Goal: Information Seeking & Learning: Understand process/instructions

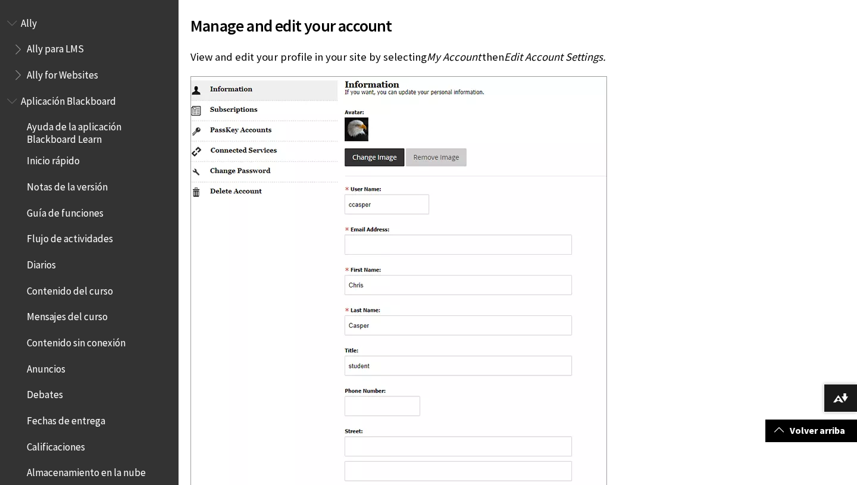
scroll to position [323, 0]
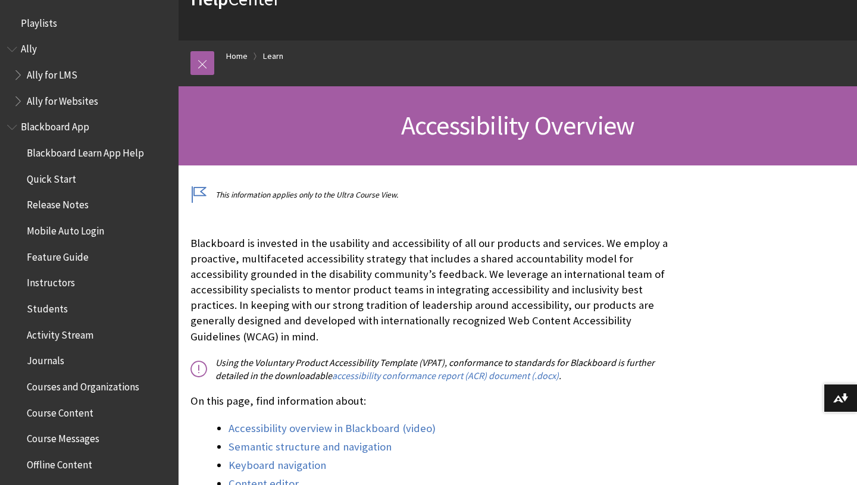
scroll to position [1034, 0]
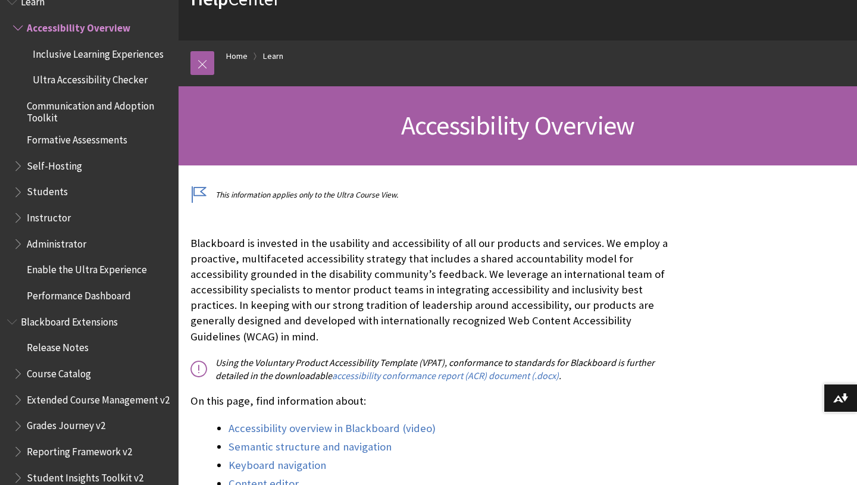
click at [45, 195] on span "Students" at bounding box center [47, 190] width 41 height 16
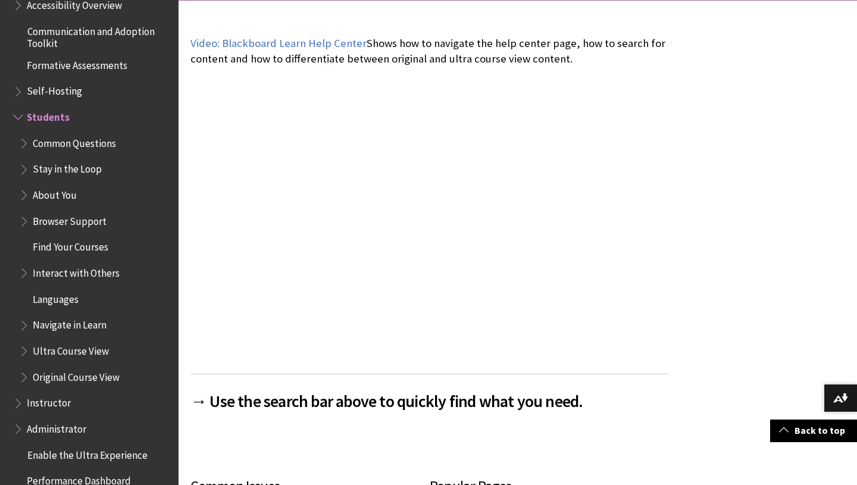
scroll to position [1056, 0]
click at [77, 192] on span "About You" at bounding box center [95, 196] width 152 height 20
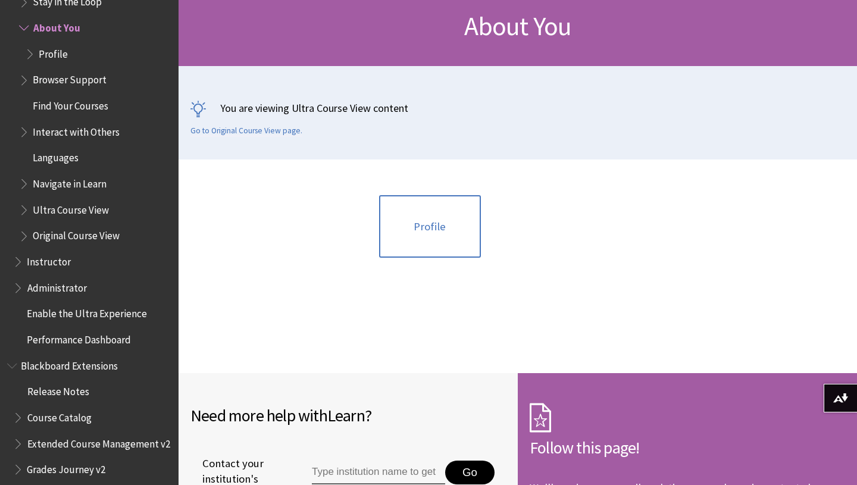
scroll to position [184, 0]
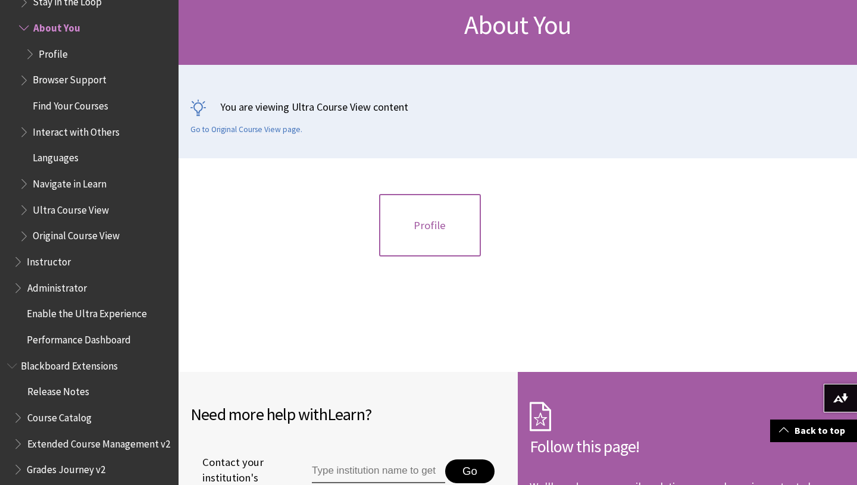
click at [425, 214] on link "Profile" at bounding box center [430, 225] width 102 height 63
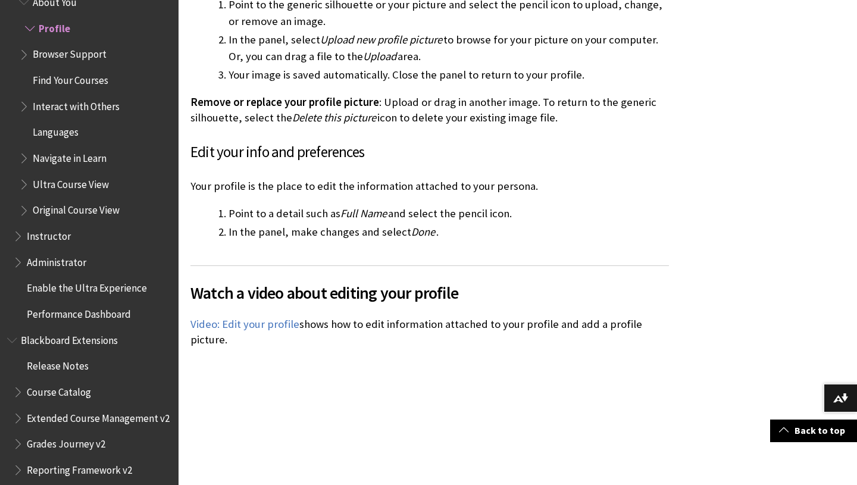
scroll to position [1267, 0]
